Goal: Task Accomplishment & Management: Manage account settings

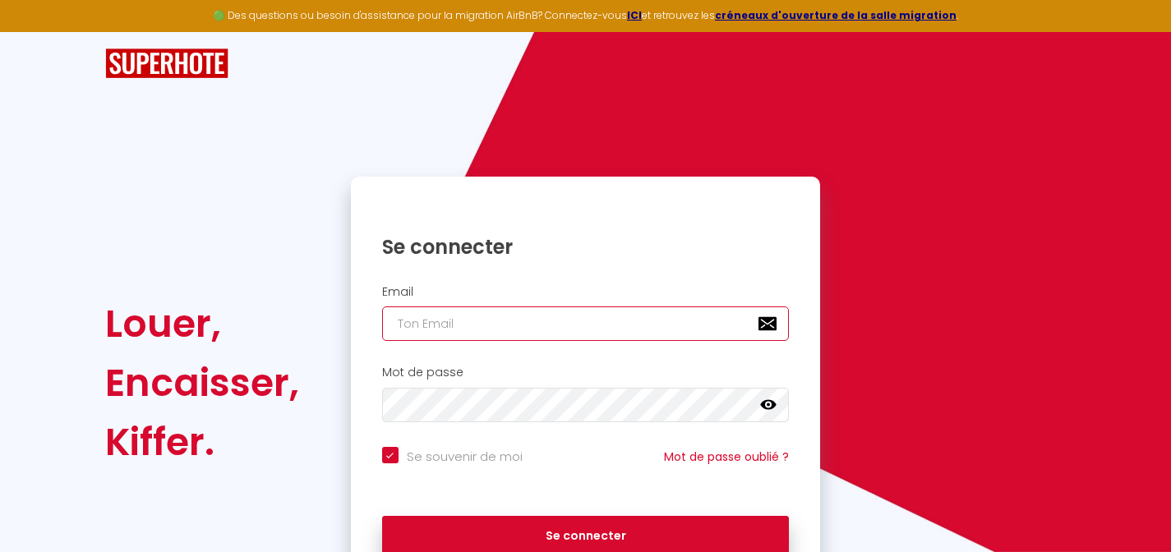
type input "[EMAIL_ADDRESS][DOMAIN_NAME]"
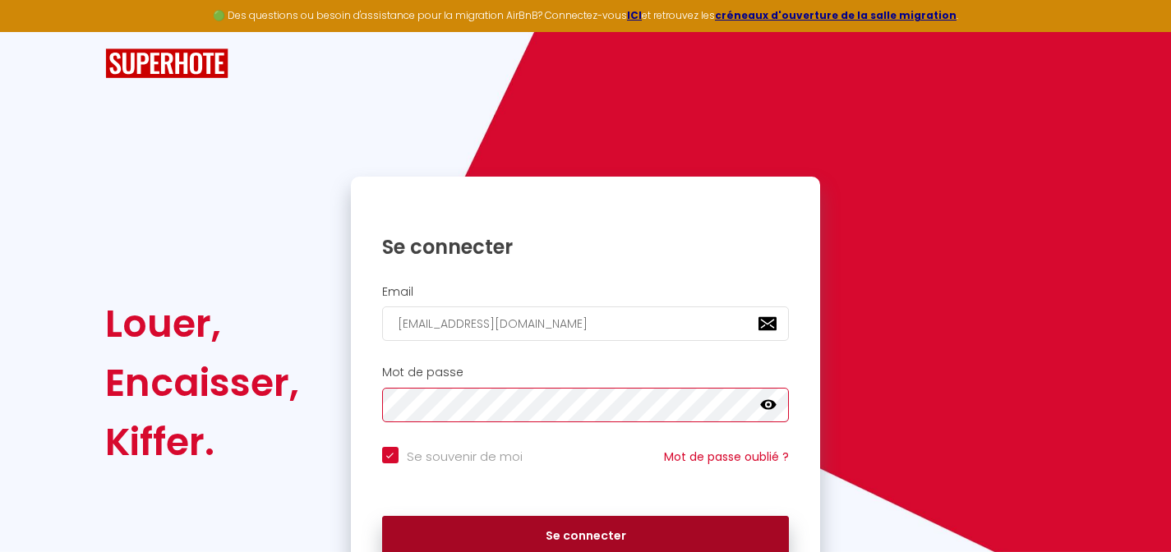
scroll to position [86, 0]
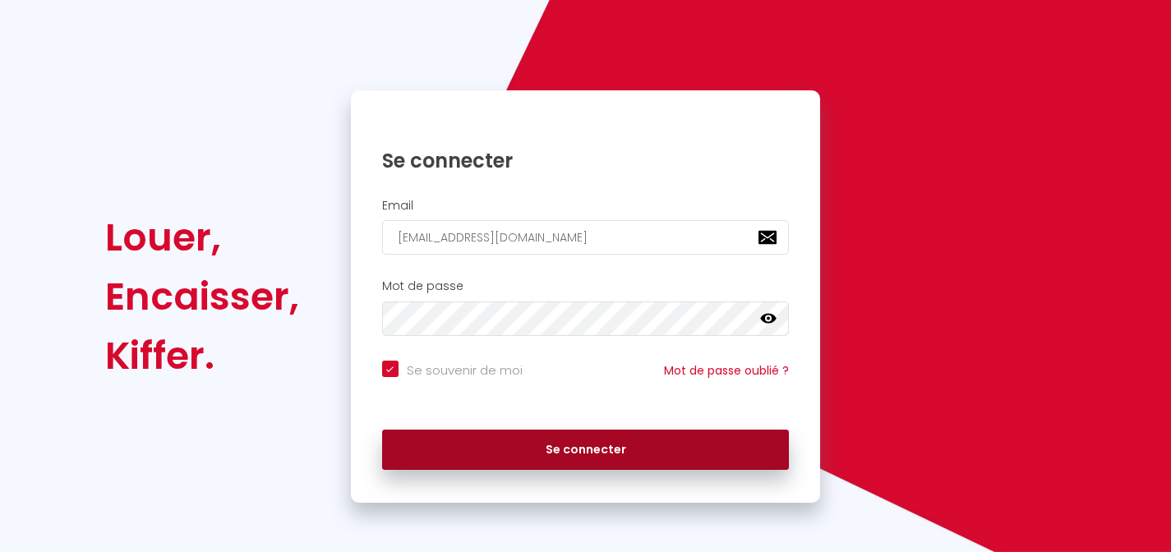
click at [532, 449] on button "Se connecter" at bounding box center [586, 450] width 408 height 41
checkbox input "true"
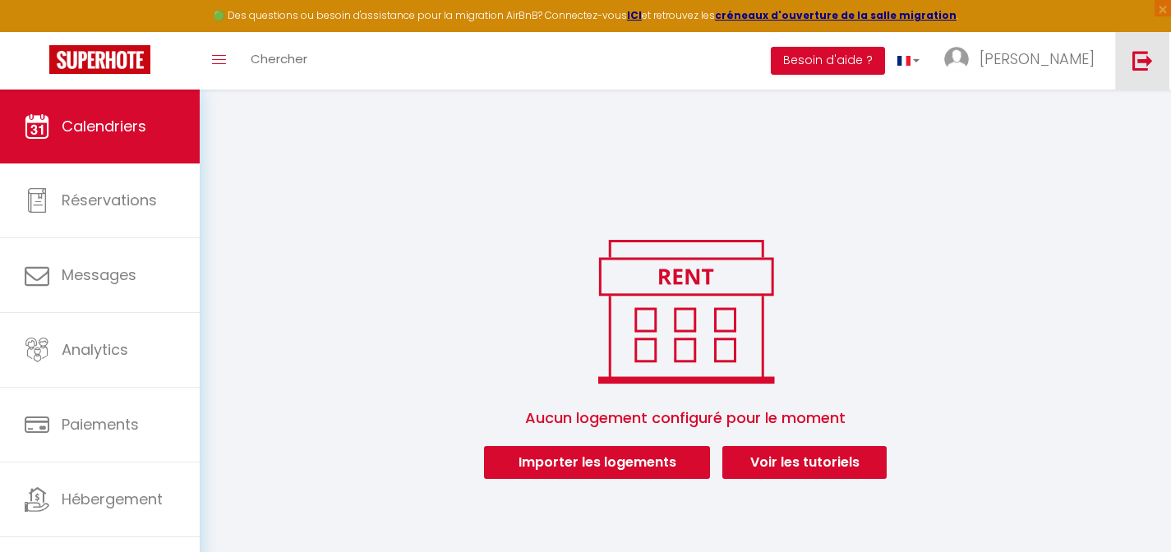
click at [1128, 69] on link at bounding box center [1142, 61] width 54 height 58
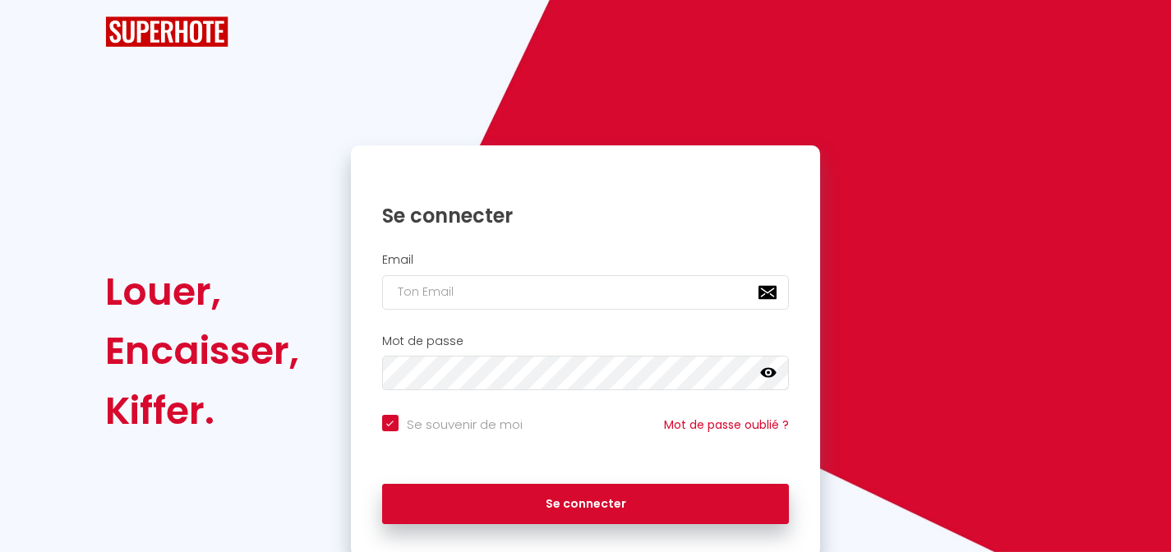
checkbox input "true"
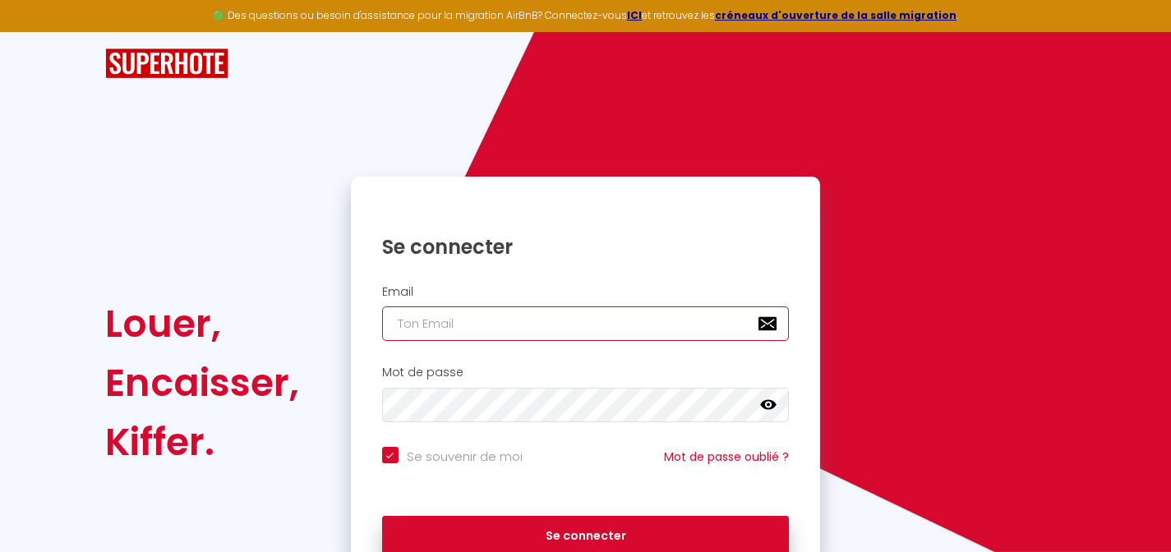
click at [524, 316] on input "email" at bounding box center [586, 323] width 408 height 35
type input "[EMAIL_ADDRESS][DOMAIN_NAME]"
click at [763, 404] on icon at bounding box center [768, 405] width 16 height 10
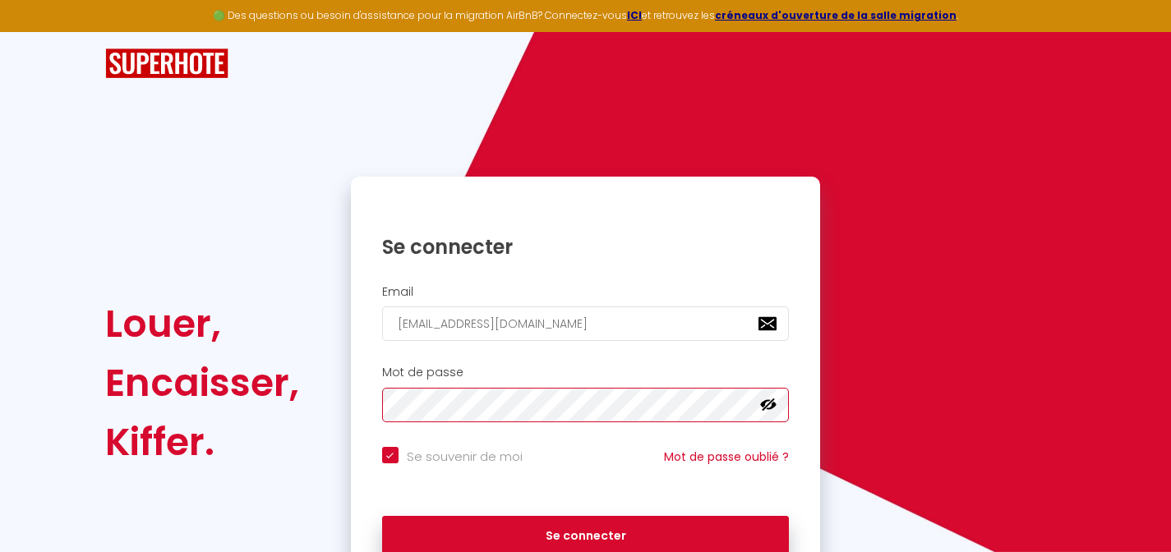
click at [378, 408] on div "Mot de passe false" at bounding box center [586, 394] width 449 height 57
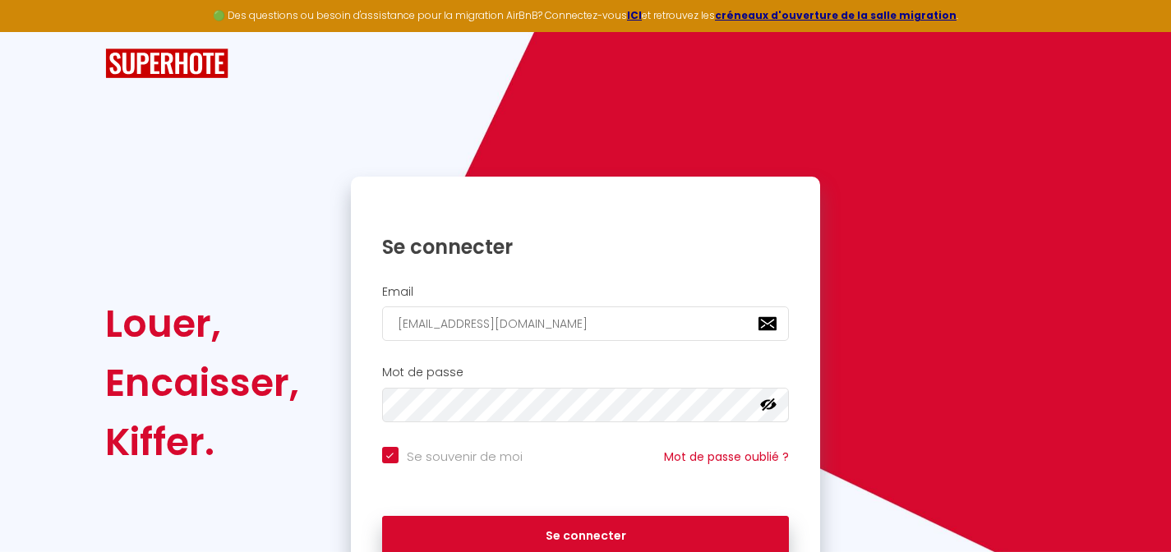
click at [374, 385] on div "Mot de passe false" at bounding box center [586, 394] width 449 height 57
drag, startPoint x: 614, startPoint y: 318, endPoint x: 383, endPoint y: 320, distance: 230.9
click at [383, 320] on input "[EMAIL_ADDRESS][DOMAIN_NAME]" at bounding box center [586, 323] width 408 height 35
click at [792, 402] on div "Mot de passe false" at bounding box center [586, 394] width 449 height 57
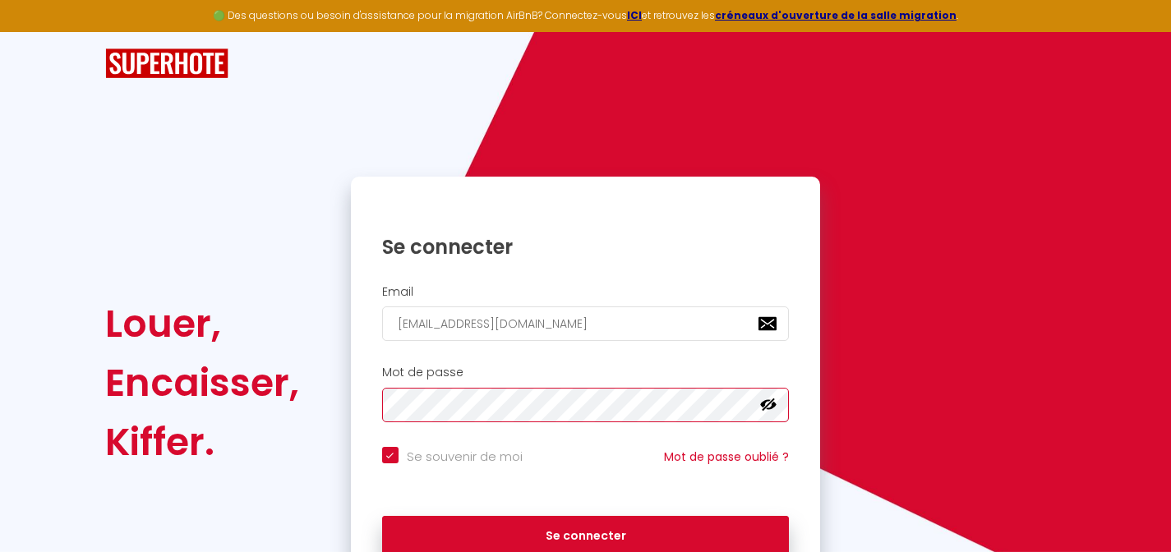
click at [379, 407] on div "Mot de passe false" at bounding box center [586, 394] width 449 height 57
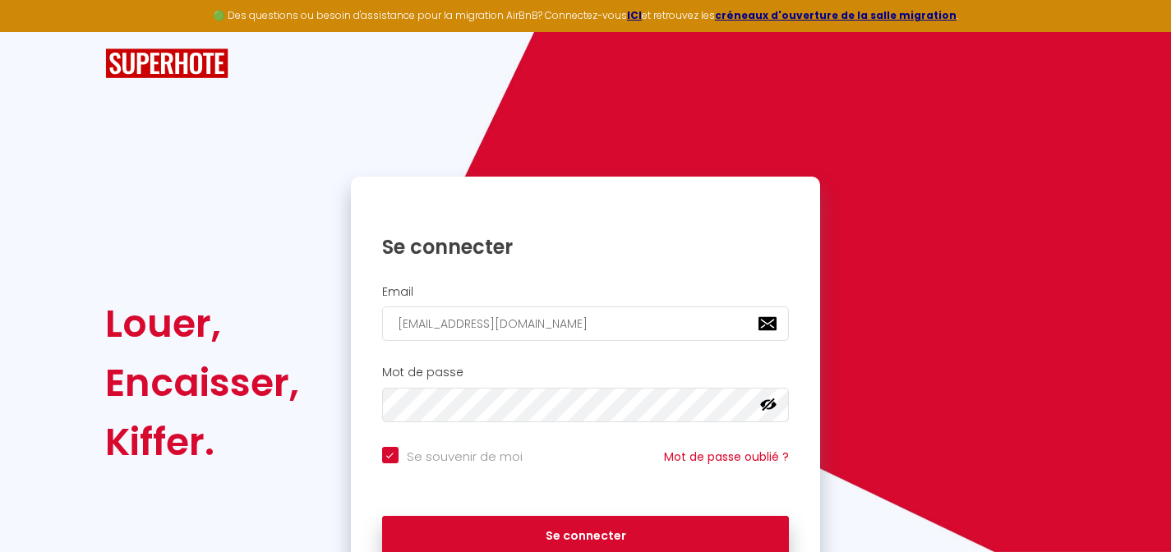
click at [873, 438] on div "Louer, Encaisser, Kiffer. Se connecter Email [EMAIL_ADDRESS][DOMAIN_NAME] Mot d…" at bounding box center [585, 383] width 983 height 412
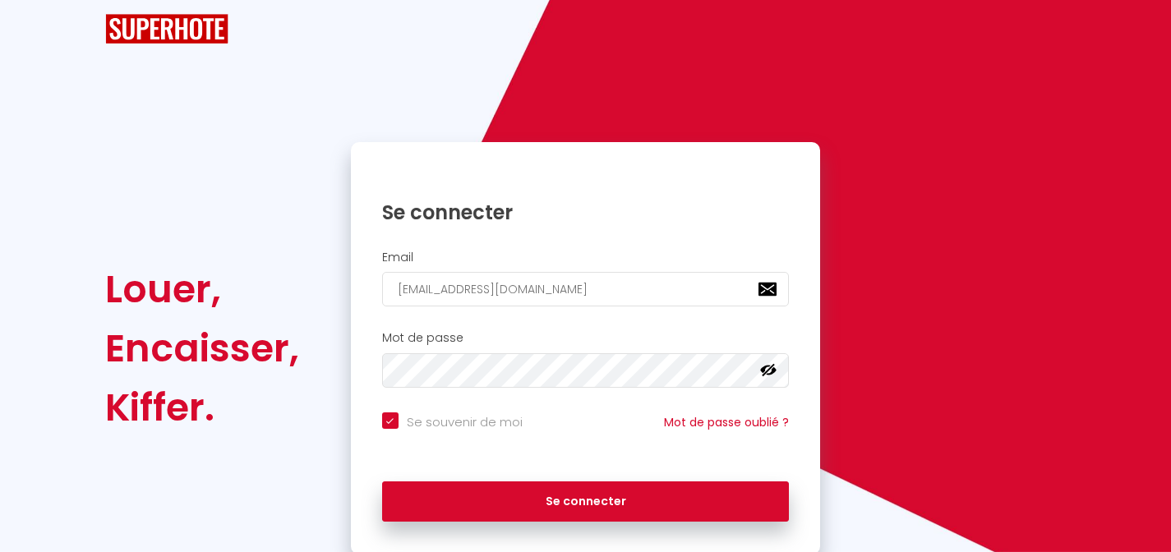
scroll to position [86, 0]
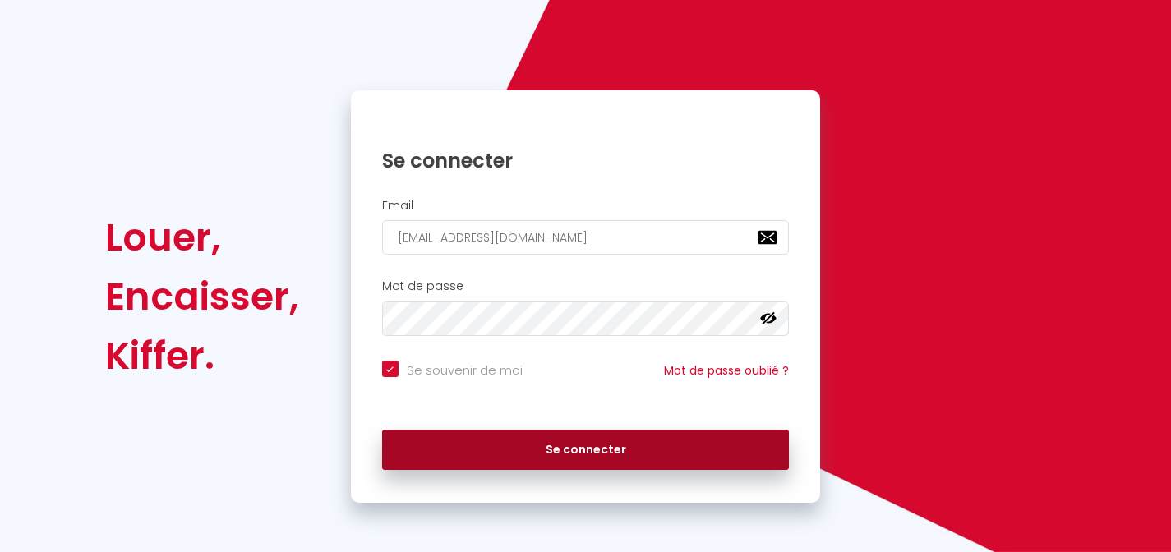
click at [623, 448] on button "Se connecter" at bounding box center [586, 450] width 408 height 41
checkbox input "true"
